Goal: Information Seeking & Learning: Learn about a topic

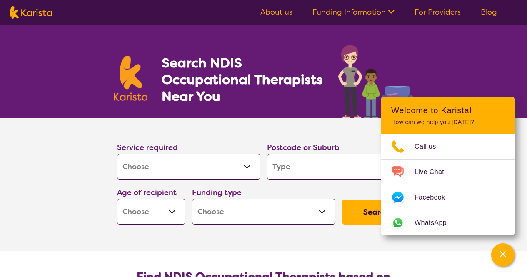
select select "[MEDICAL_DATA]"
click at [292, 165] on input "search" at bounding box center [338, 167] width 143 height 26
type input "3"
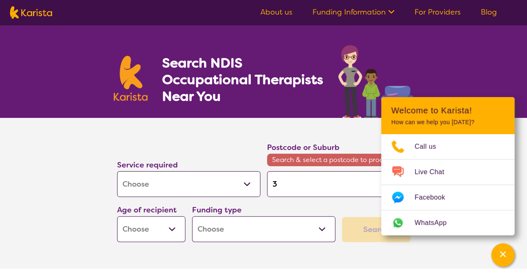
type input "30"
type input "304"
type input "3041"
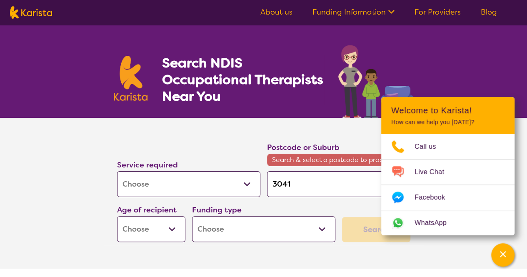
type input "3041"
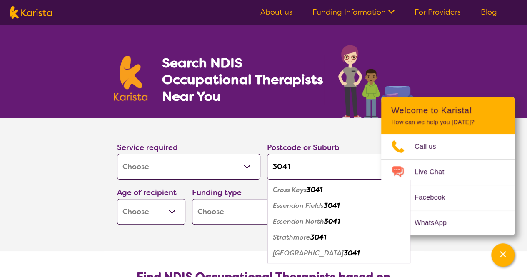
type input "3041"
click at [310, 237] on em "Strathmore" at bounding box center [291, 237] width 37 height 9
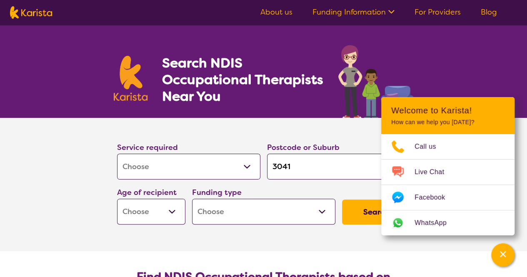
click at [178, 212] on select "Early Childhood - 0 to 9 Child - 10 to 11 Adolescent - 12 to 17 Adult - 18 to 6…" at bounding box center [151, 212] width 68 height 26
select select "EC"
click at [117, 199] on select "Early Childhood - 0 to 9 Child - 10 to 11 Adolescent - 12 to 17 Adult - 18 to 6…" at bounding box center [151, 212] width 68 height 26
select select "EC"
click at [252, 221] on select "Home Care Package (HCP) National Disability Insurance Scheme (NDIS) I don't know" at bounding box center [263, 212] width 143 height 26
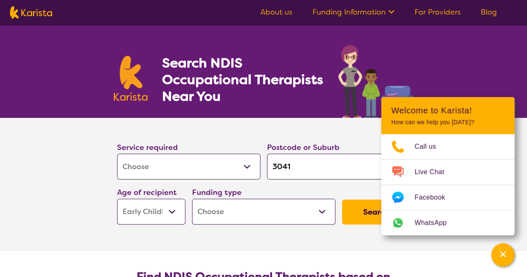
select select "i-don-t-know"
click at [192, 199] on select "Home Care Package (HCP) National Disability Insurance Scheme (NDIS) I don't know" at bounding box center [263, 212] width 143 height 26
select select "i-don-t-know"
click at [350, 217] on button "Search" at bounding box center [376, 211] width 68 height 25
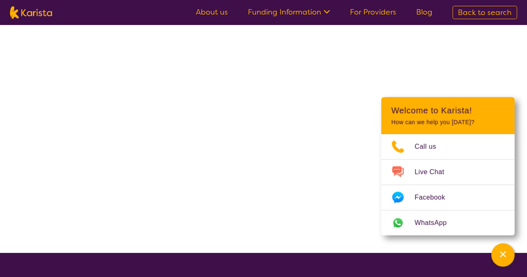
select select "[MEDICAL_DATA]"
select select "EC"
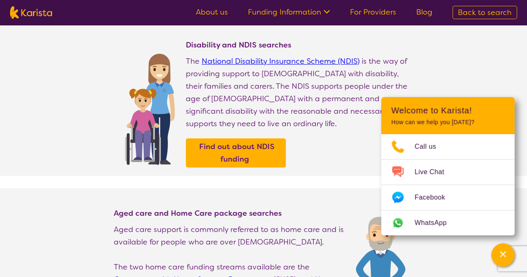
scroll to position [75, 0]
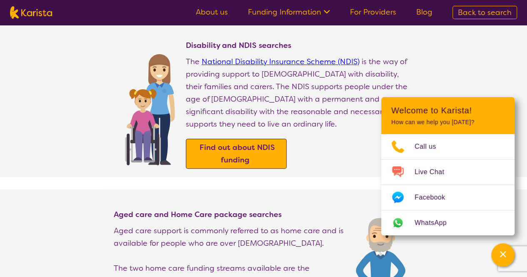
click at [256, 142] on b "Find out about NDIS funding" at bounding box center [236, 153] width 75 height 22
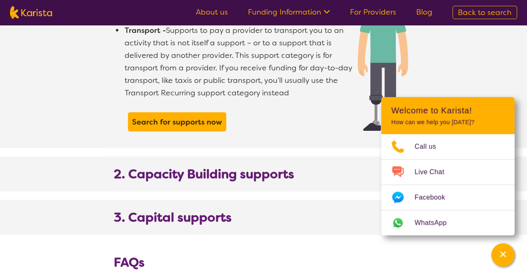
scroll to position [798, 0]
click at [204, 117] on b "Search for supports now" at bounding box center [177, 122] width 90 height 10
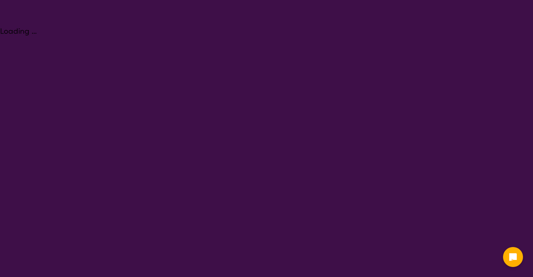
select select "[MEDICAL_DATA]"
select select "EC"
select select "i-don-t-know"
select select "[MEDICAL_DATA]"
select select "EC"
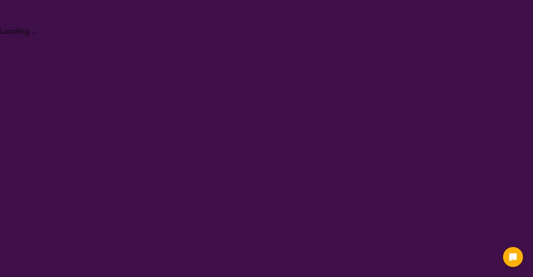
select select "i-don-t-know"
